Goal: Navigation & Orientation: Find specific page/section

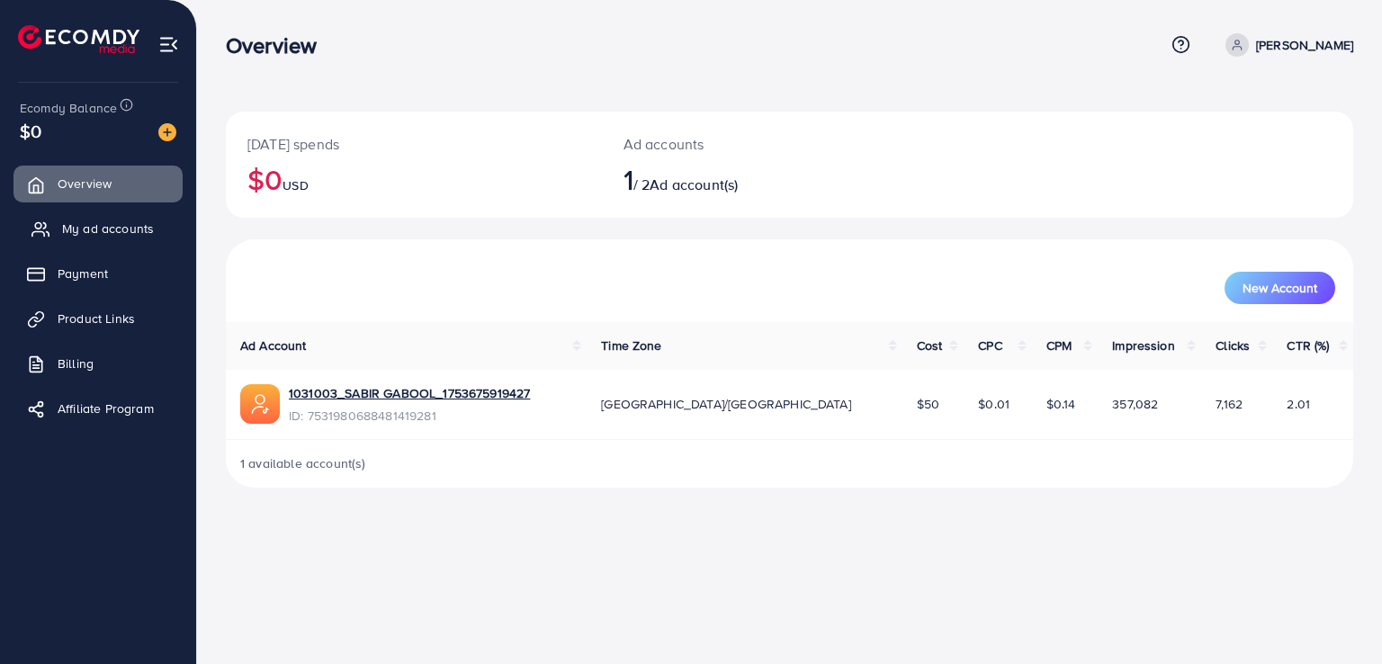
click at [115, 228] on span "My ad accounts" at bounding box center [108, 229] width 92 height 18
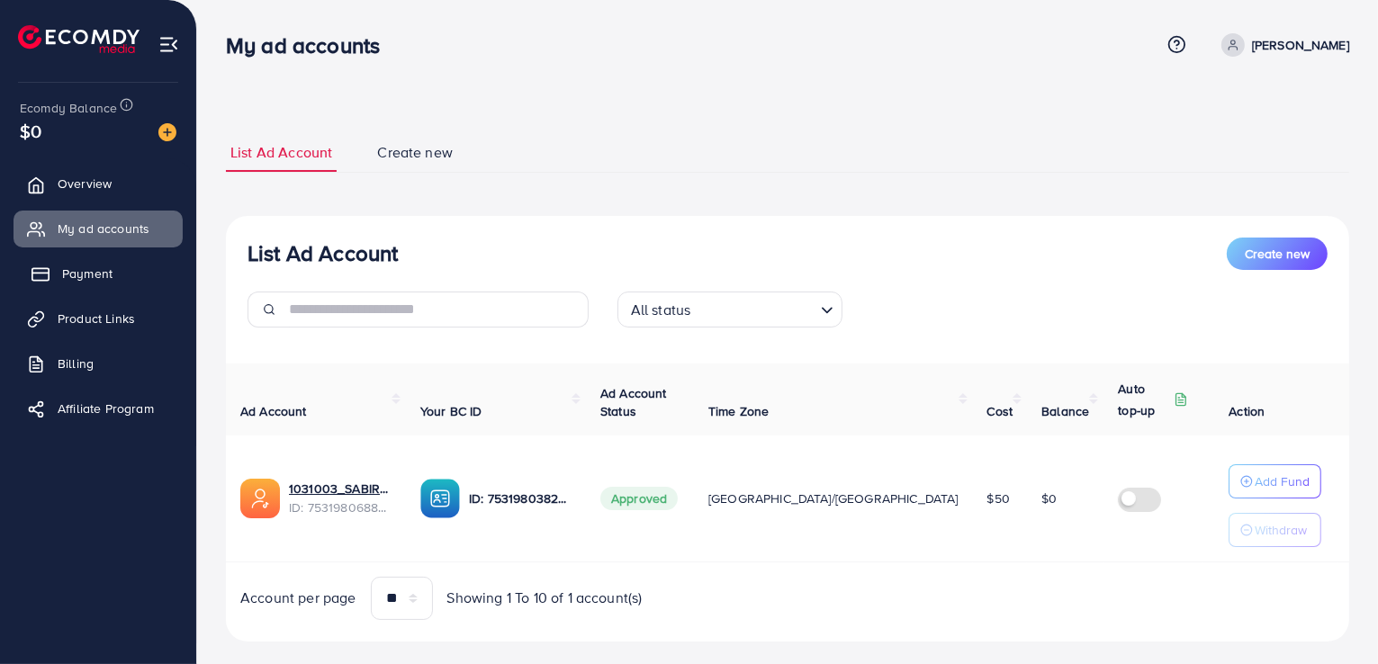
click at [99, 271] on span "Payment" at bounding box center [87, 274] width 50 height 18
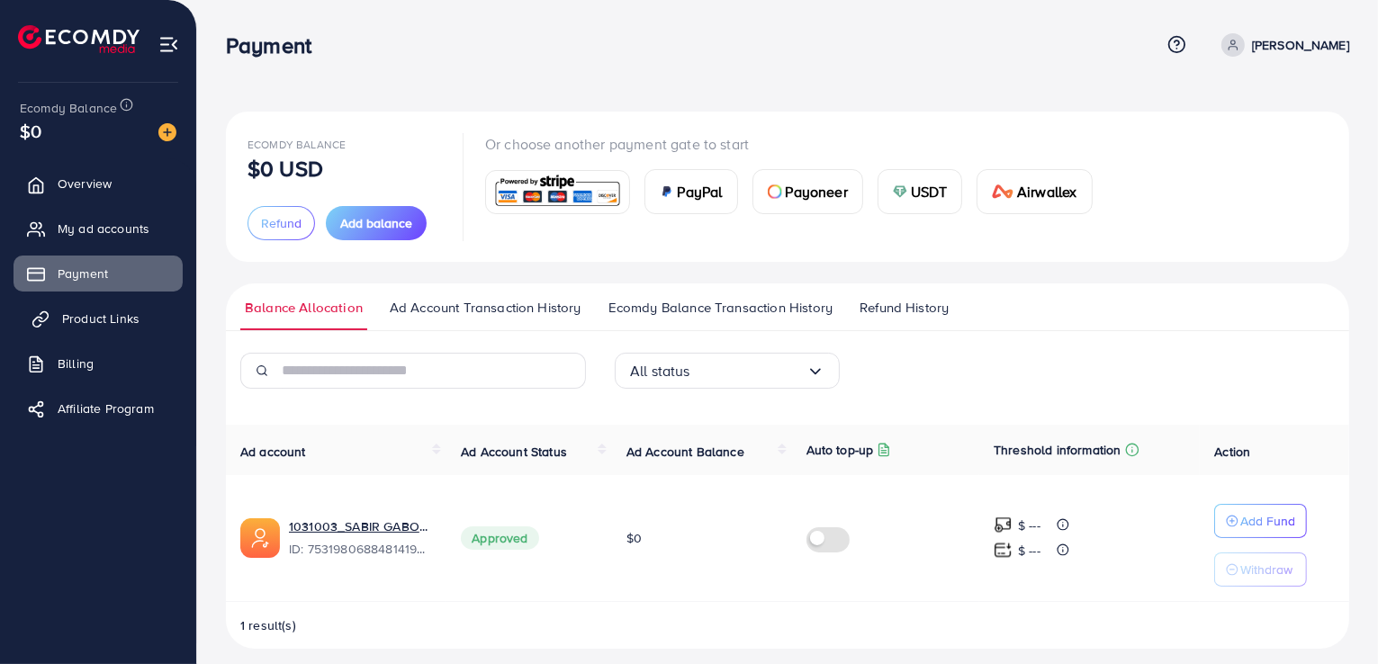
click at [109, 319] on span "Product Links" at bounding box center [100, 319] width 77 height 18
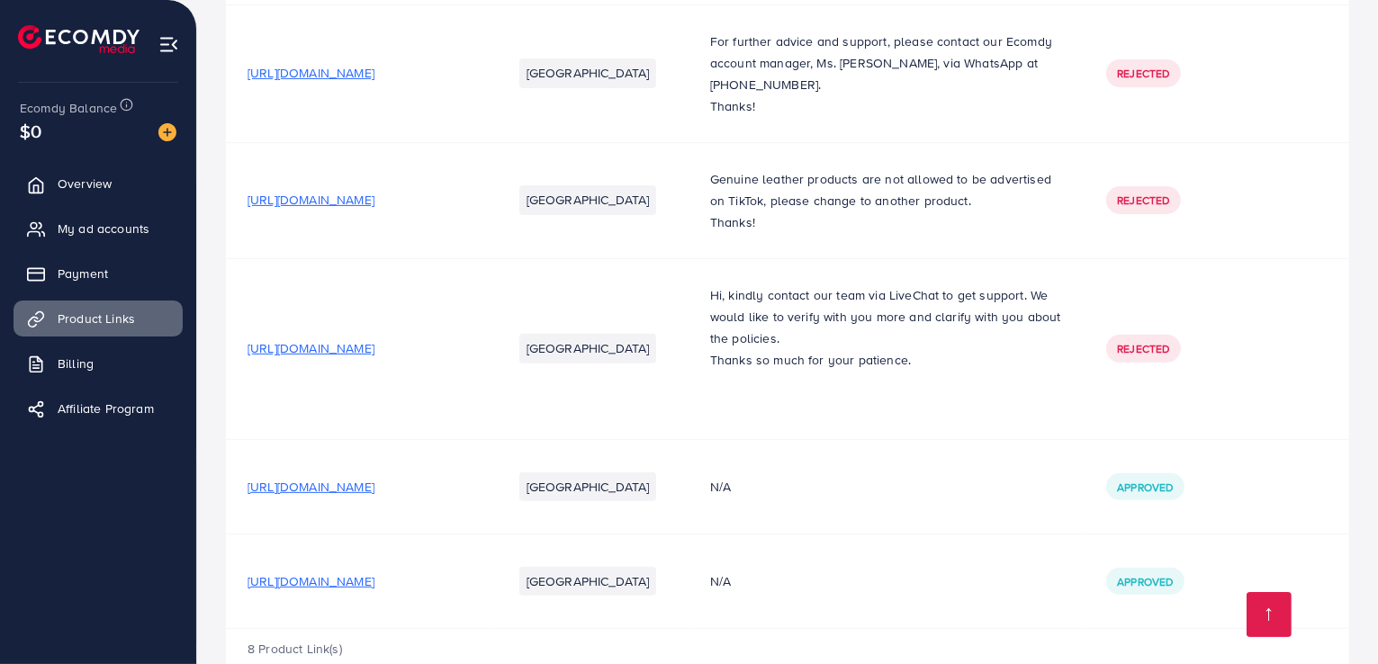
scroll to position [696, 0]
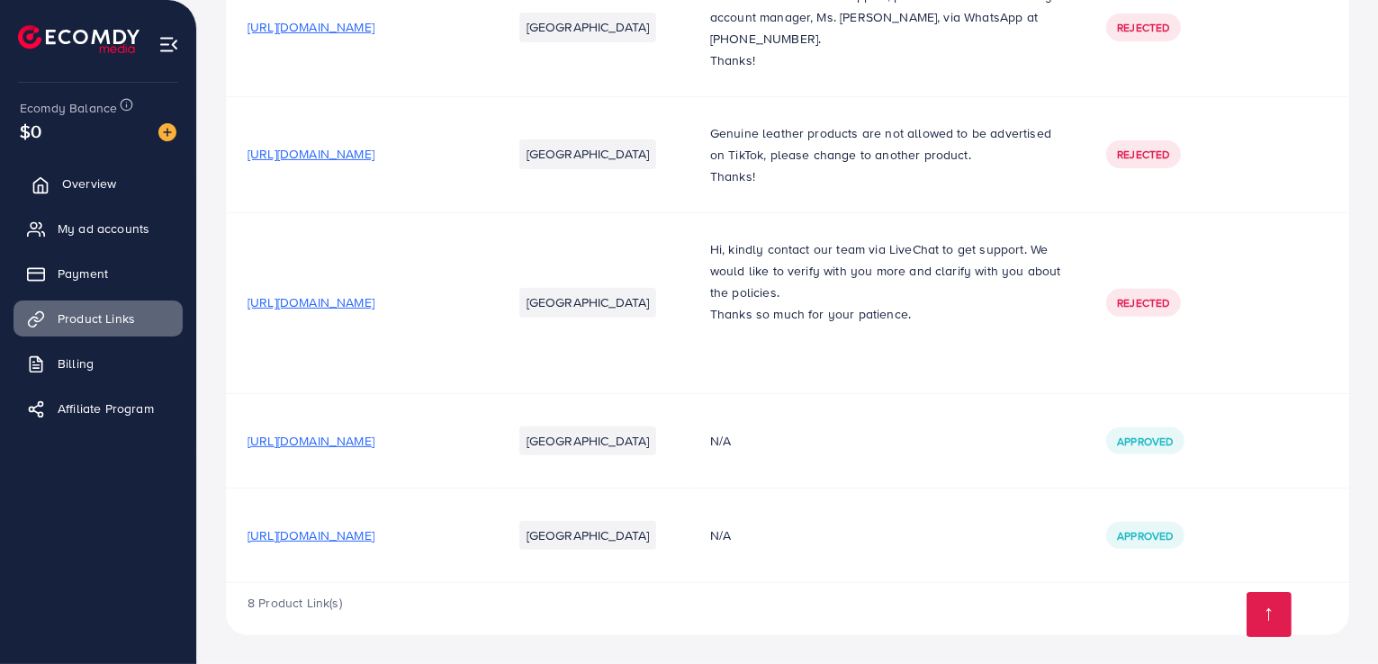
click at [102, 177] on span "Overview" at bounding box center [89, 184] width 54 height 18
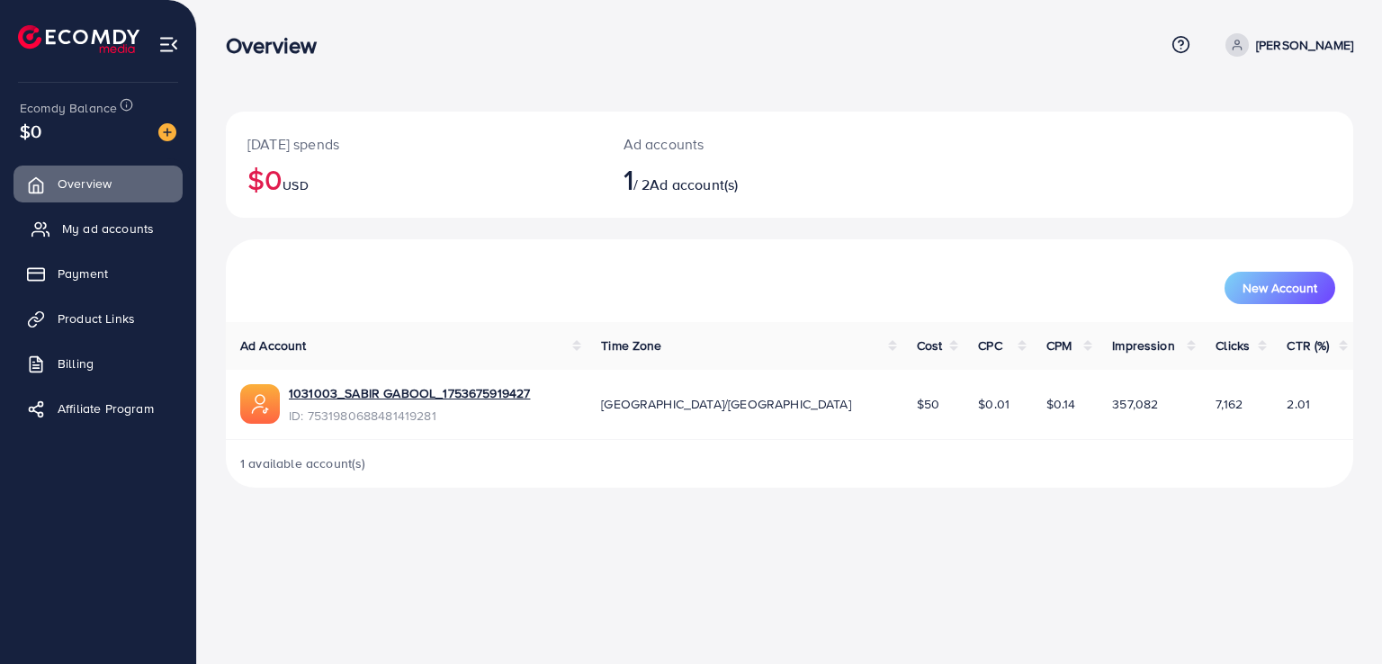
click at [133, 231] on span "My ad accounts" at bounding box center [108, 229] width 92 height 18
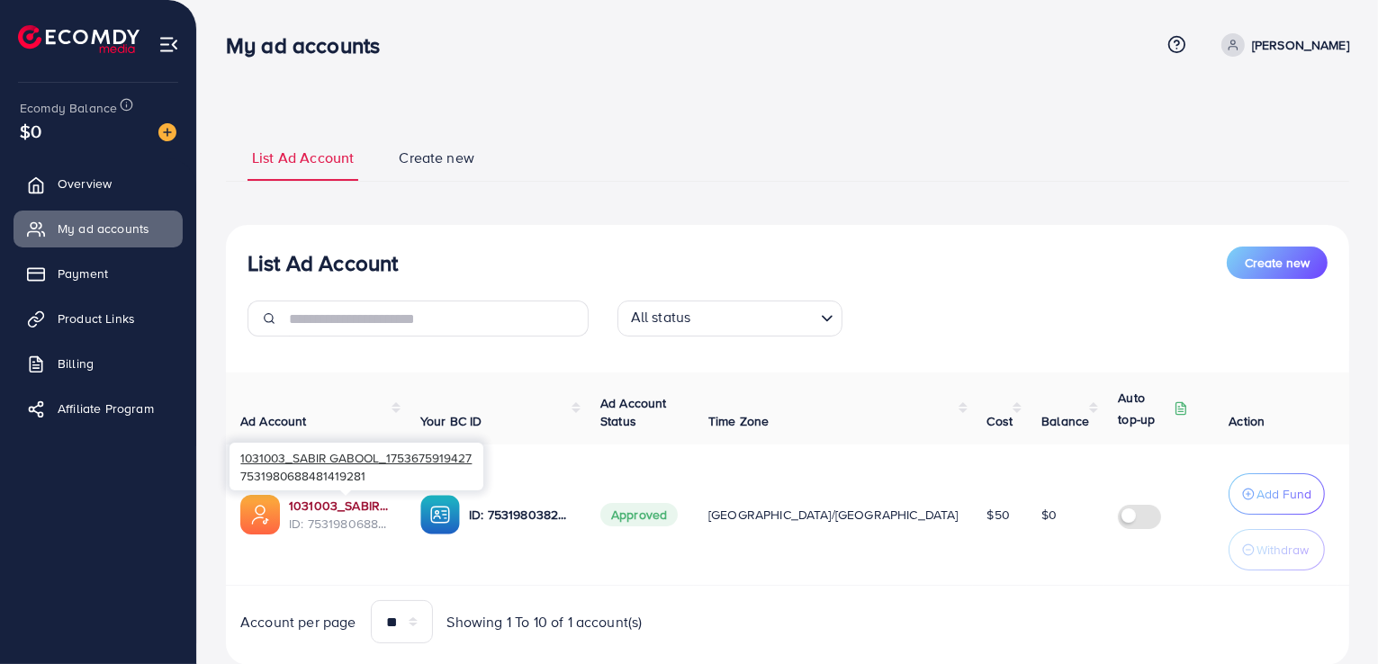
click at [327, 505] on link "1031003_SABIR GABOOL_1753675919427" at bounding box center [340, 506] width 103 height 18
